Goal: Navigation & Orientation: Find specific page/section

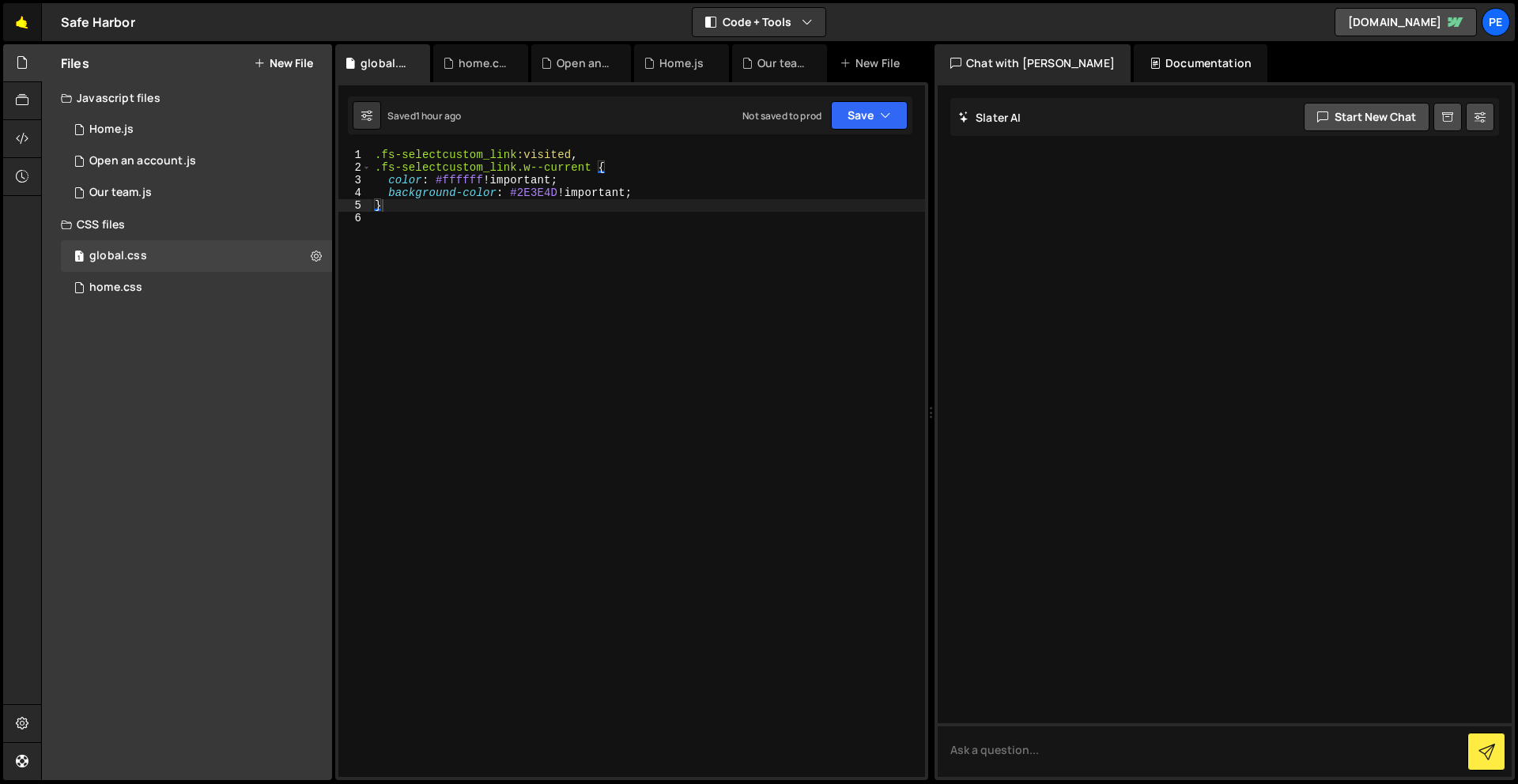
click at [32, 31] on link "🤙" at bounding box center [23, 22] width 38 height 38
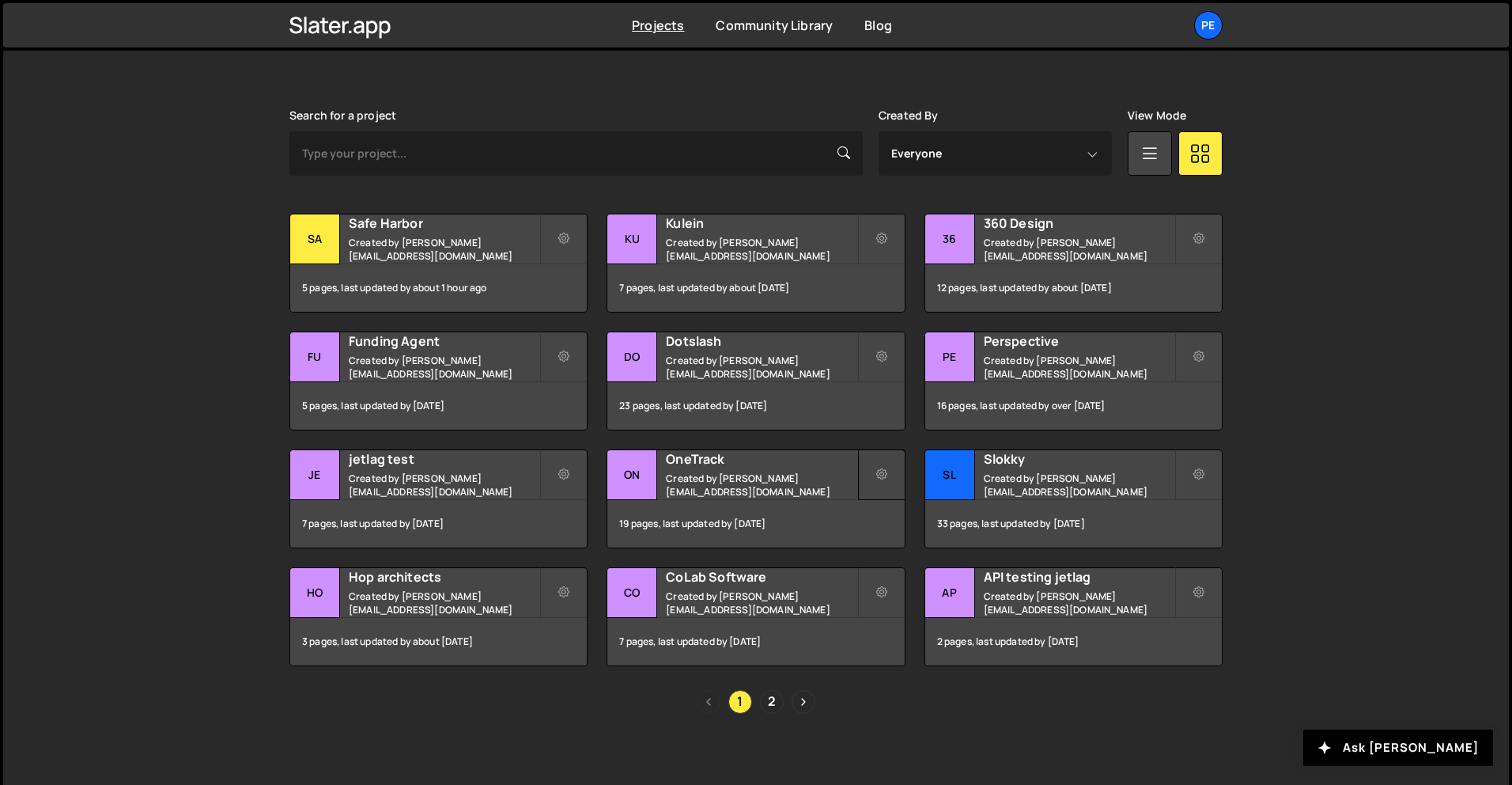
scroll to position [431, 0]
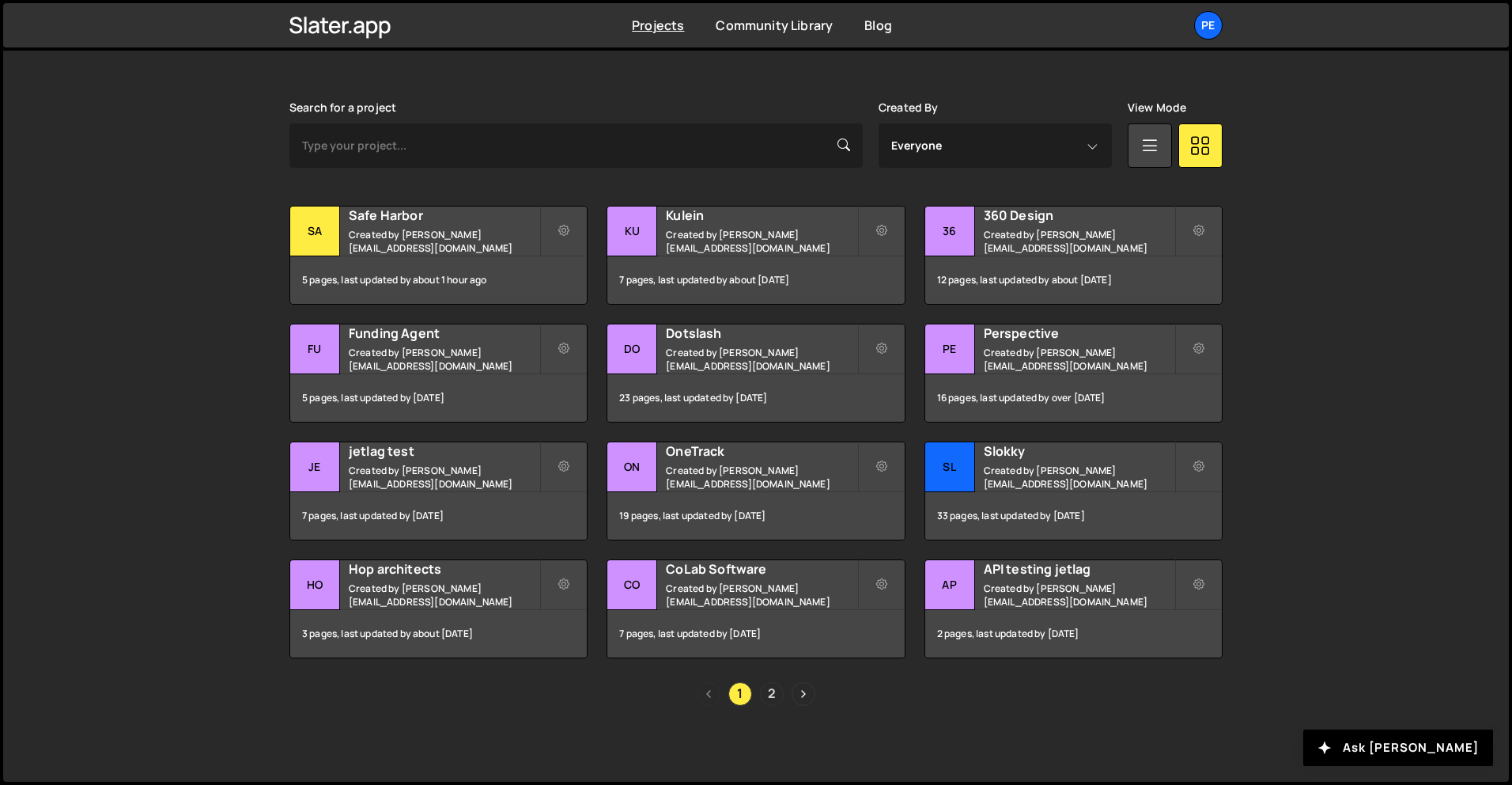
click at [771, 693] on link "2" at bounding box center [771, 694] width 23 height 23
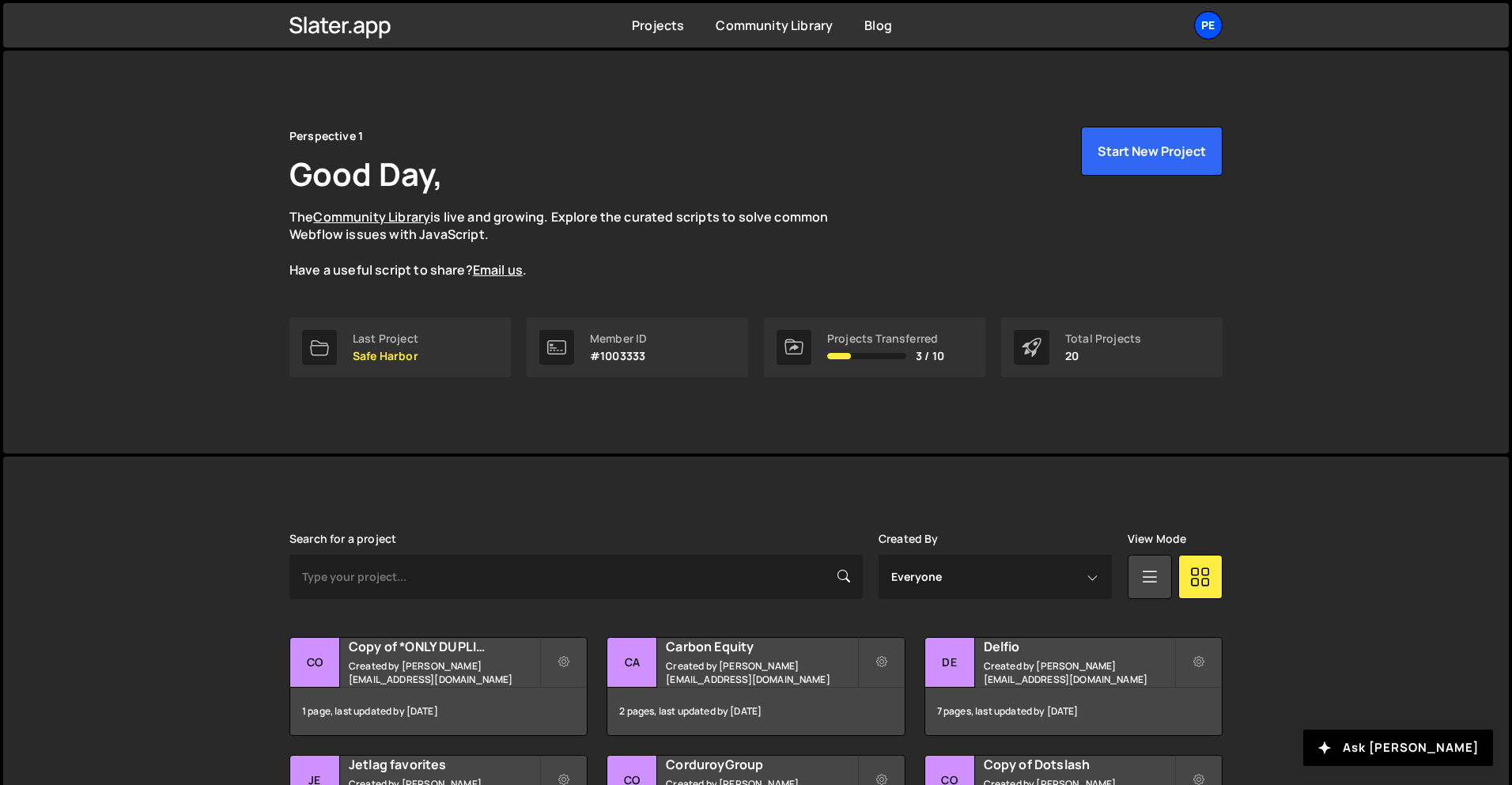
click at [1204, 34] on div "Pe" at bounding box center [1208, 25] width 28 height 28
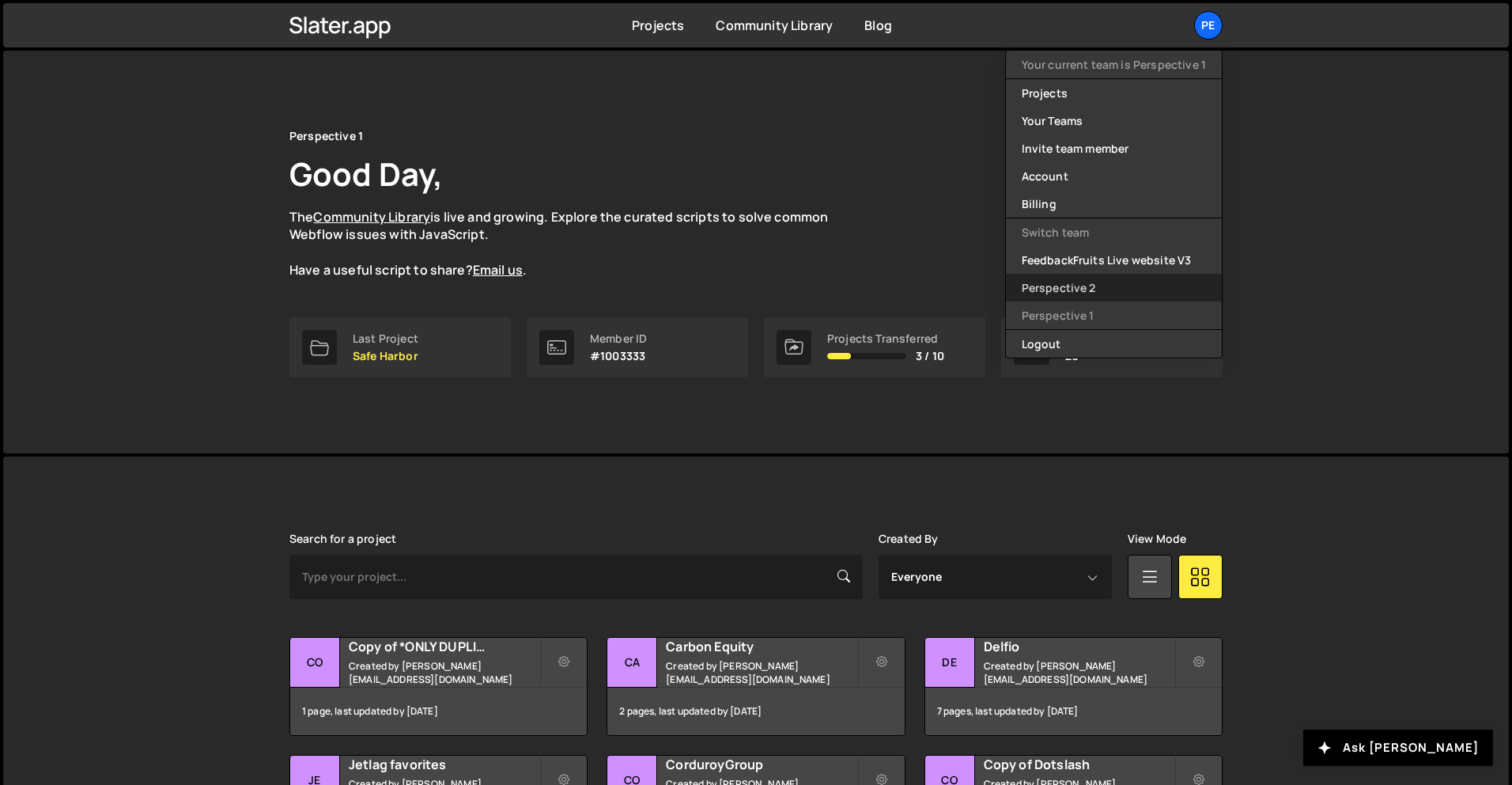
click at [1085, 285] on link "Perspective 2" at bounding box center [1114, 287] width 216 height 28
